Goal: Transaction & Acquisition: Purchase product/service

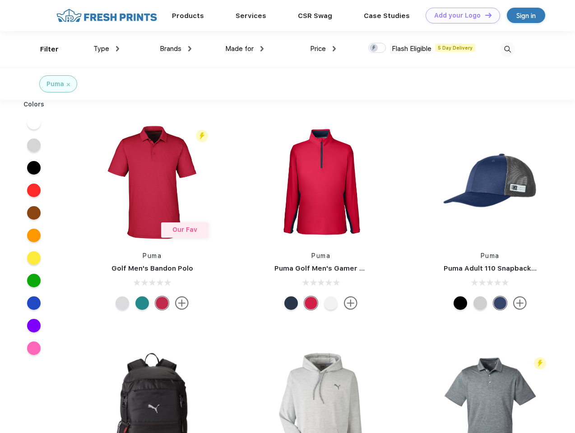
click at [459, 15] on link "Add your Logo Design Tool" at bounding box center [463, 16] width 74 height 16
click at [0, 0] on div "Design Tool" at bounding box center [0, 0] width 0 height 0
click at [484, 15] on link "Add your Logo Design Tool" at bounding box center [463, 16] width 74 height 16
click at [43, 49] on div "Filter" at bounding box center [49, 49] width 19 height 10
click at [107, 49] on span "Type" at bounding box center [101, 49] width 16 height 8
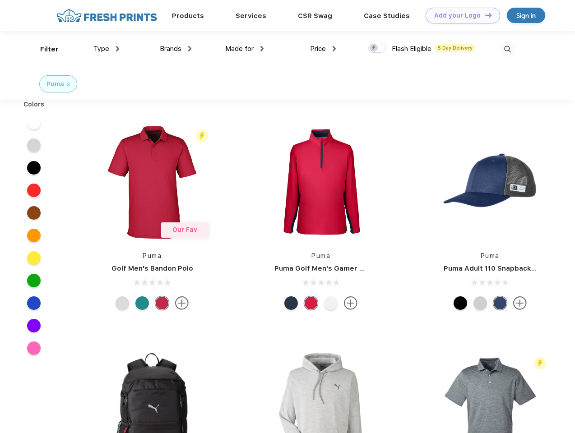
click at [176, 49] on span "Brands" at bounding box center [171, 49] width 22 height 8
click at [245, 49] on span "Made for" at bounding box center [239, 49] width 28 height 8
click at [323, 49] on span "Price" at bounding box center [318, 49] width 16 height 8
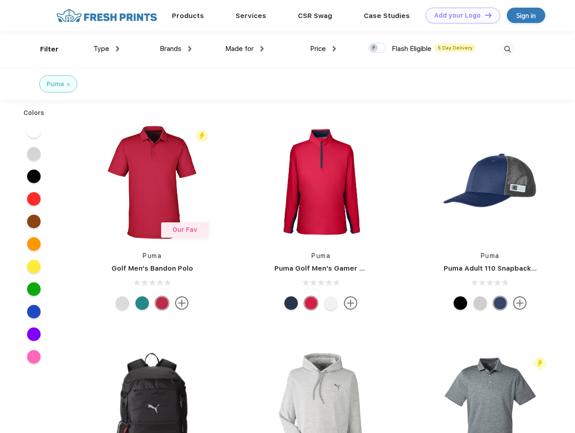
click at [377, 48] on div at bounding box center [377, 48] width 18 height 10
click at [374, 48] on input "checkbox" at bounding box center [371, 45] width 6 height 6
click at [507, 49] on img at bounding box center [507, 49] width 15 height 15
